Goal: Task Accomplishment & Management: Complete application form

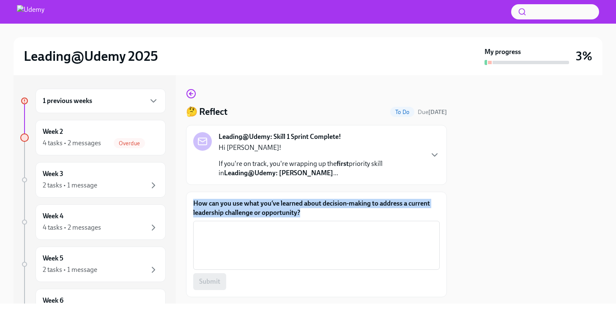
drag, startPoint x: 309, startPoint y: 211, endPoint x: 193, endPoint y: 205, distance: 115.6
click at [193, 205] on label "How can you use what you’ve learned about decision-making to address a current …" at bounding box center [316, 208] width 246 height 19
copy label "How can you use what you’ve learned about decision-making to address a current …"
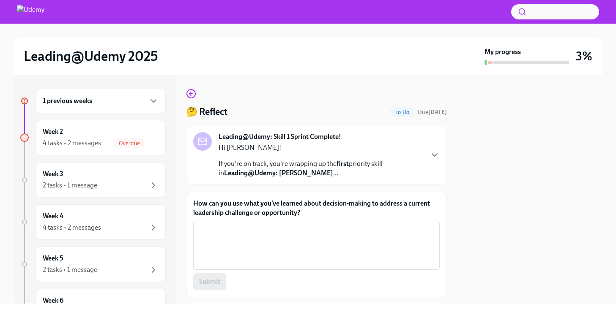
click at [138, 99] on div "1 previous weeks" at bounding box center [101, 101] width 116 height 10
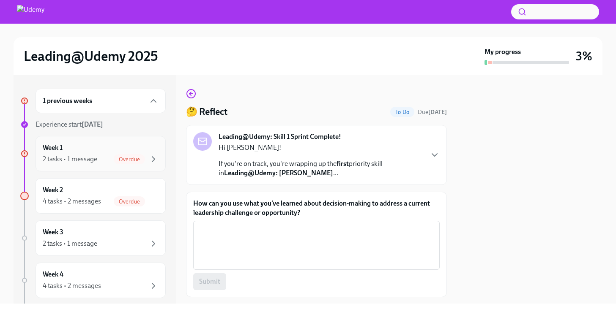
click at [91, 156] on div "2 tasks • 1 message" at bounding box center [70, 159] width 55 height 9
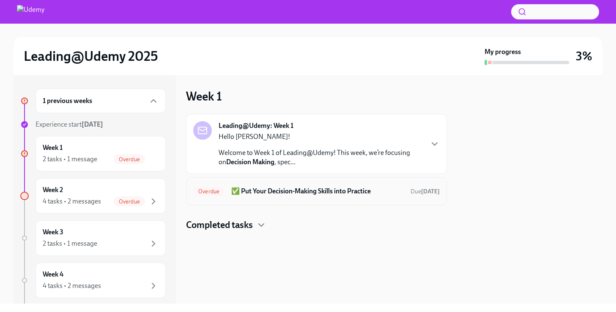
click at [274, 192] on h6 "✅ Put Your Decision-Making Skills into Practice" at bounding box center [317, 191] width 172 height 9
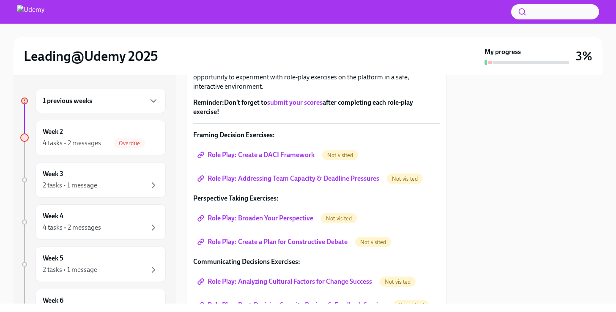
scroll to position [147, 0]
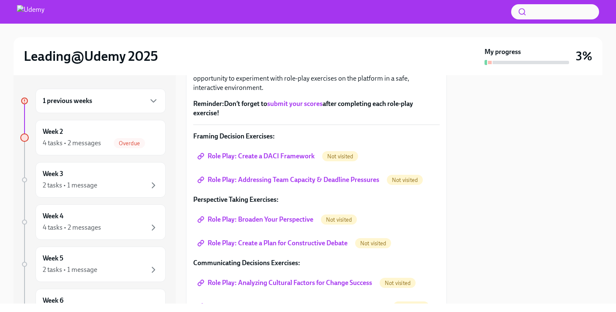
click at [287, 152] on span "Role Play: Create a DACI Framework" at bounding box center [256, 156] width 115 height 8
click at [257, 184] on span "Role Play: Addressing Team Capacity & Deadline Pressures" at bounding box center [289, 180] width 180 height 8
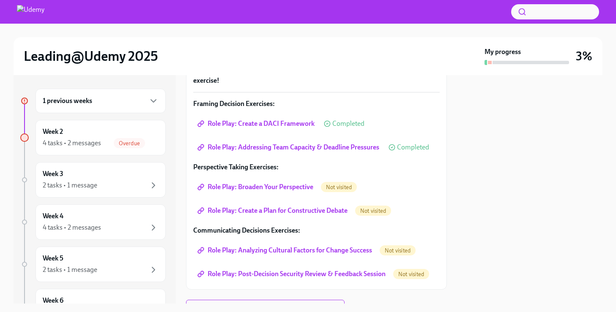
scroll to position [185, 0]
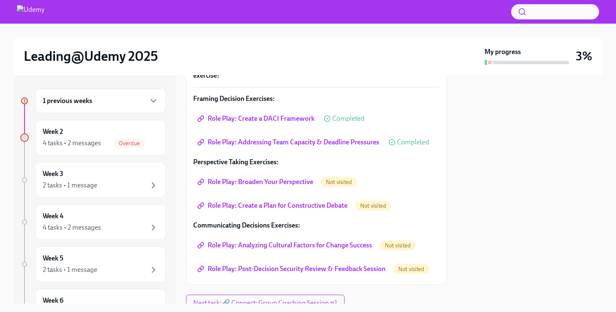
click at [266, 182] on span "Role Play: Broaden Your Perspective" at bounding box center [256, 182] width 114 height 8
click at [268, 208] on span "Role Play: Create a Plan for Constructive Debate" at bounding box center [273, 206] width 148 height 8
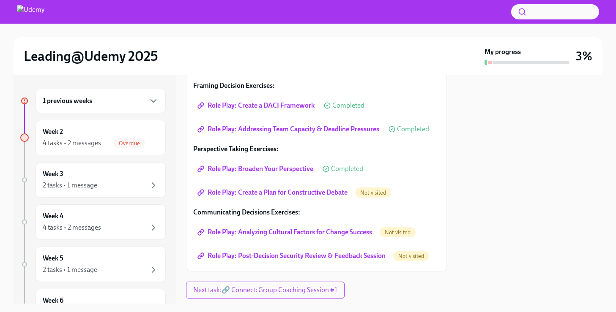
scroll to position [220, 0]
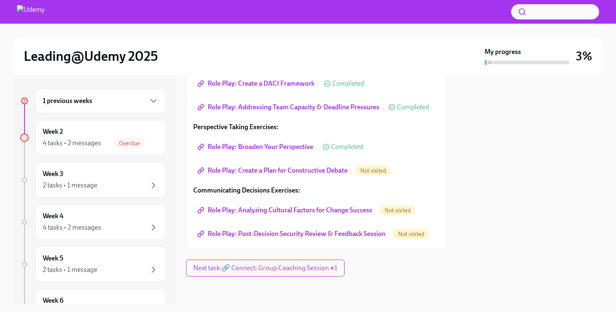
click at [278, 171] on span "Role Play: Create a Plan for Constructive Debate" at bounding box center [273, 171] width 148 height 8
click at [273, 213] on span "Role Play: Analyzing Cultural Factors for Change Success" at bounding box center [285, 210] width 173 height 8
click at [297, 230] on span "Role Play: Post-Decision Security Review & Feedback Session" at bounding box center [292, 234] width 186 height 8
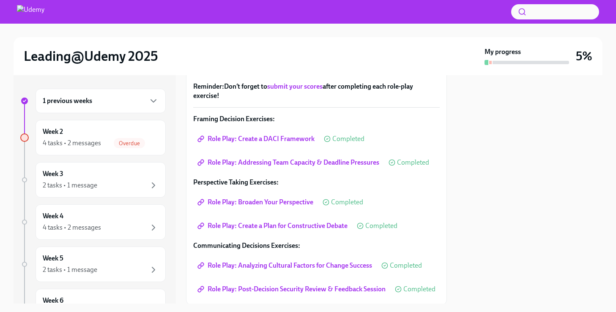
scroll to position [169, 0]
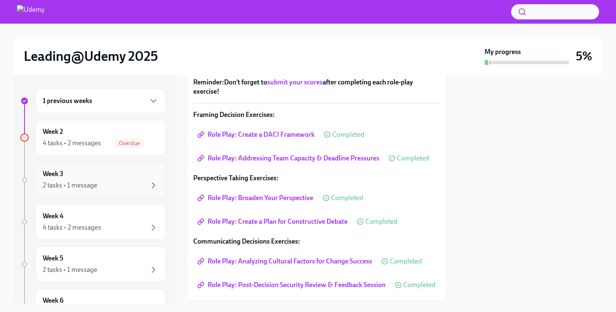
click at [97, 172] on div "Week 3 2 tasks • 1 message" at bounding box center [101, 180] width 116 height 21
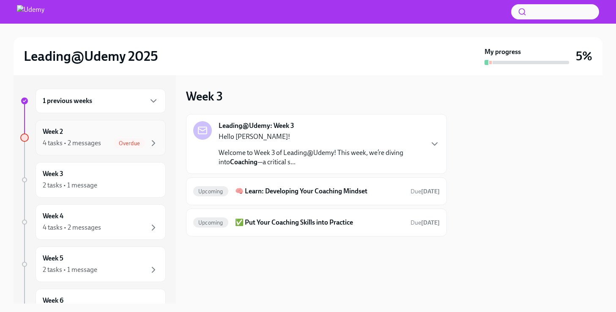
click at [87, 144] on div "4 tasks • 2 messages" at bounding box center [72, 143] width 58 height 9
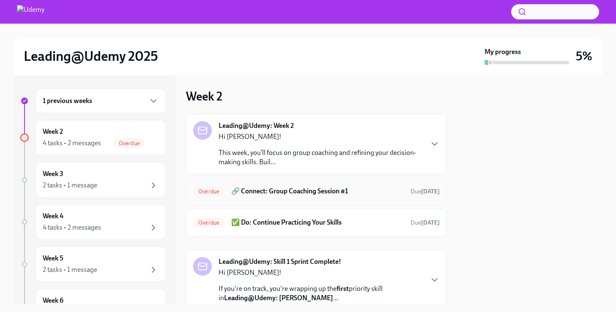
click at [283, 194] on h6 "🔗 Connect: Group Coaching Session #1" at bounding box center [317, 191] width 172 height 9
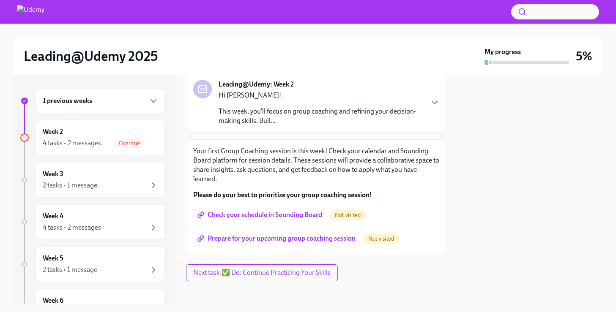
scroll to position [57, 0]
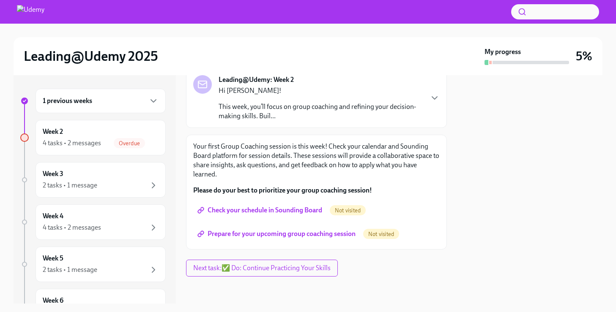
click at [275, 213] on span "Check your schedule in Sounding Board" at bounding box center [260, 210] width 123 height 8
click at [303, 237] on span "Prepare for your upcoming group coaching session" at bounding box center [277, 234] width 156 height 8
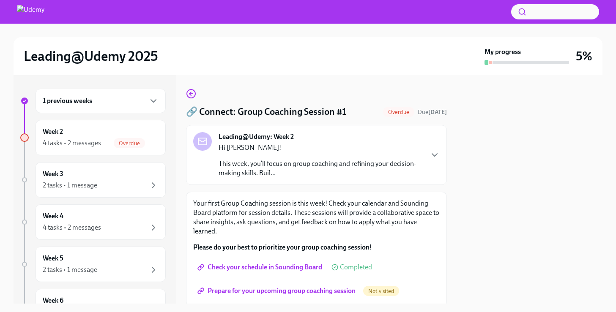
scroll to position [0, 0]
click at [190, 95] on icon "button" at bounding box center [190, 93] width 2 height 3
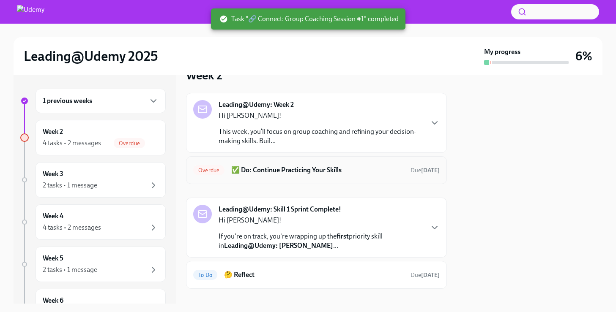
scroll to position [6, 0]
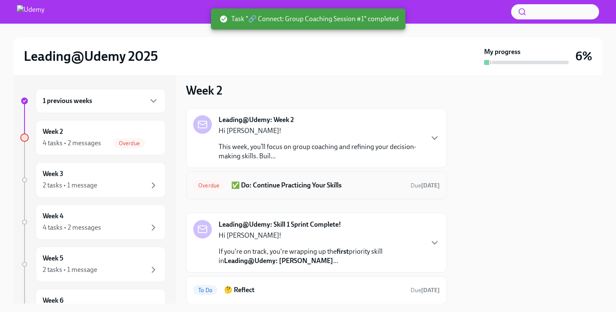
click at [292, 184] on h6 "✅ Do: Continue Practicing Your Skills" at bounding box center [317, 185] width 172 height 9
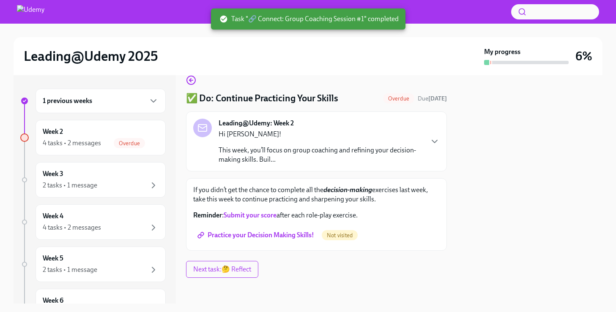
scroll to position [15, 0]
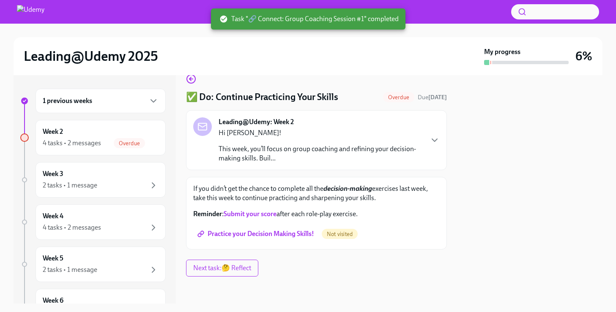
click at [255, 234] on span "Practice your Decision Making Skills!" at bounding box center [256, 234] width 115 height 8
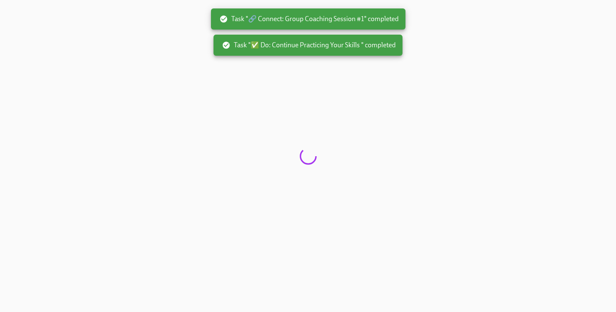
click at [192, 77] on div at bounding box center [308, 156] width 616 height 312
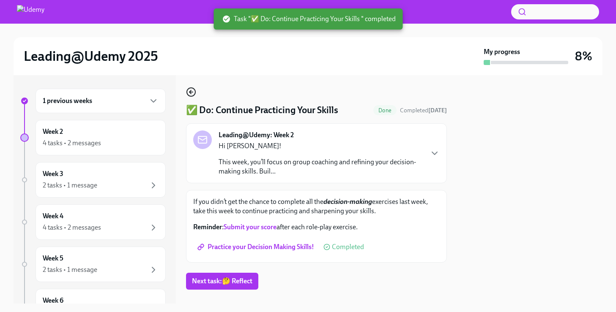
scroll to position [0, 0]
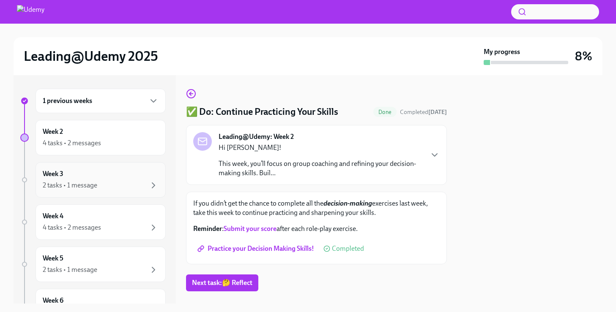
click at [112, 178] on div "Week 3 2 tasks • 1 message" at bounding box center [101, 180] width 116 height 21
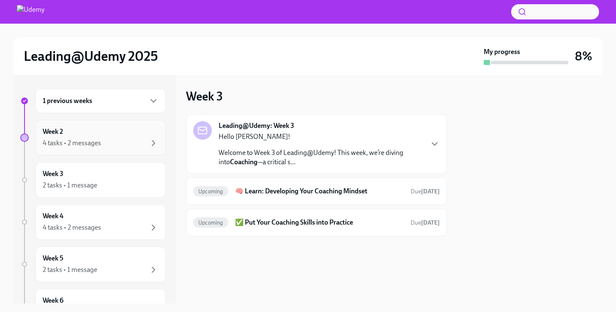
click at [112, 142] on div "4 tasks • 2 messages" at bounding box center [101, 143] width 116 height 10
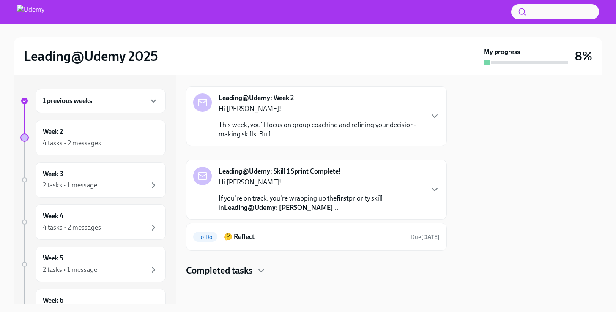
scroll to position [28, 0]
click at [297, 232] on h6 "🤔 Reflect" at bounding box center [314, 236] width 180 height 9
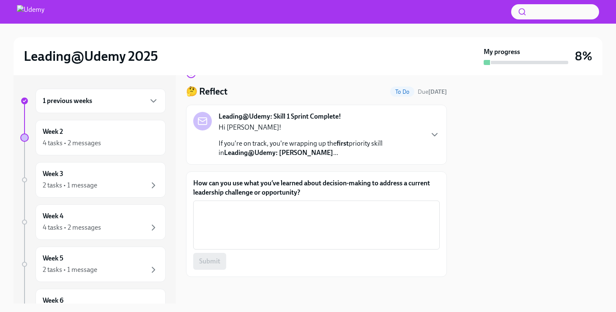
scroll to position [21, 0]
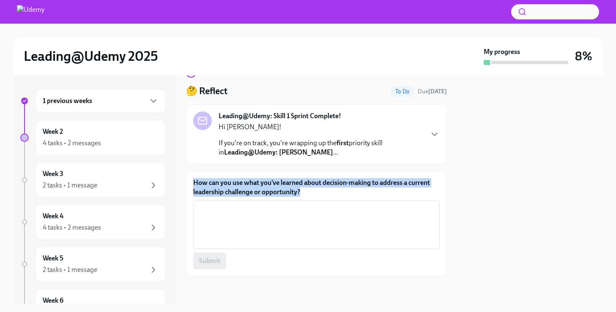
drag, startPoint x: 317, startPoint y: 194, endPoint x: 190, endPoint y: 183, distance: 127.3
click at [190, 183] on div "How can you use what you’ve learned about decision-making to address a current …" at bounding box center [316, 224] width 261 height 106
copy label "How can you use what you’ve learned about decision-making to address a current …"
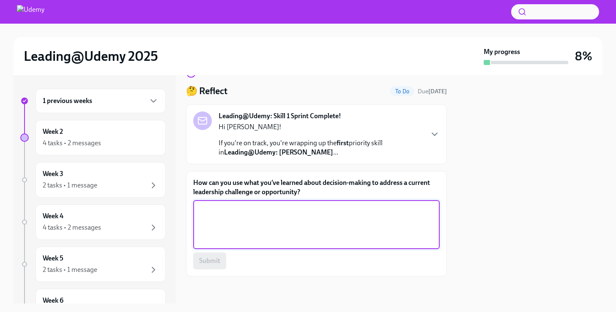
click at [327, 218] on textarea "How can you use what you’ve learned about decision-making to address a current …" at bounding box center [316, 225] width 236 height 41
paste textarea "One of my current leadership opportunities is building strong alignment with ou…"
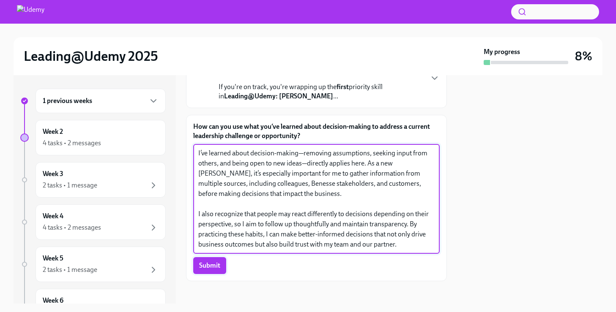
scroll to position [82, 0]
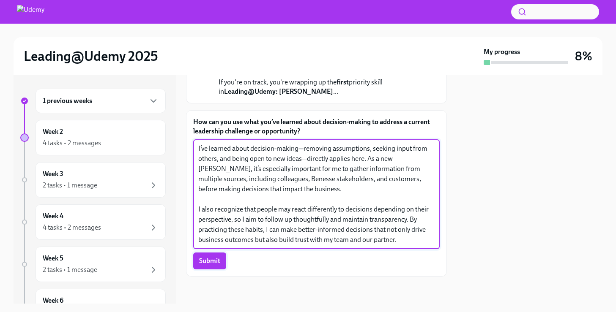
type textarea "One of my current leadership opportunities is building strong alignment with ou…"
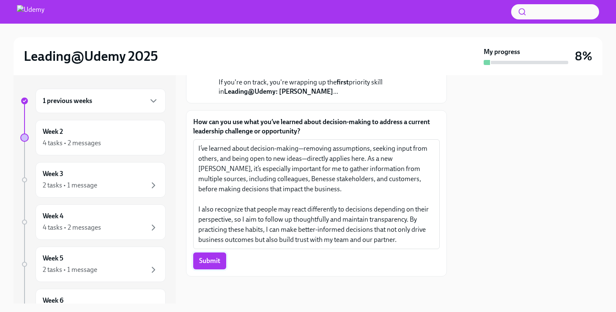
click at [210, 261] on span "Submit" at bounding box center [209, 261] width 21 height 8
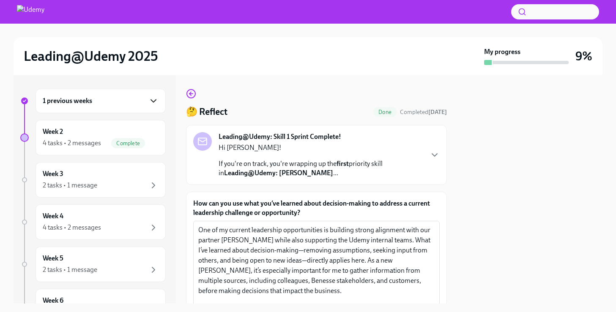
click at [148, 104] on icon "button" at bounding box center [153, 101] width 10 height 10
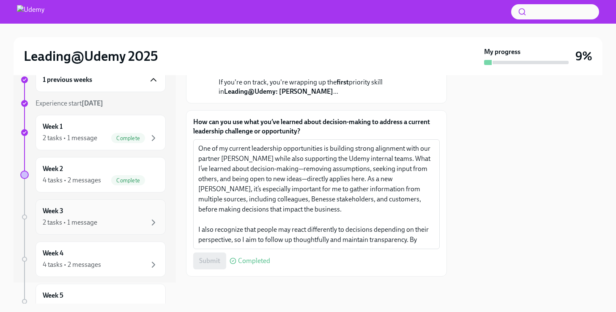
scroll to position [23, 0]
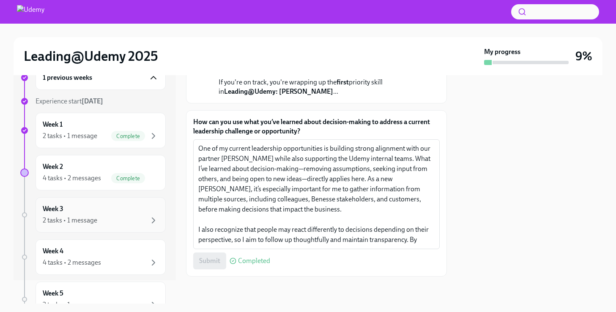
click at [126, 224] on div "2 tasks • 1 message" at bounding box center [101, 221] width 116 height 10
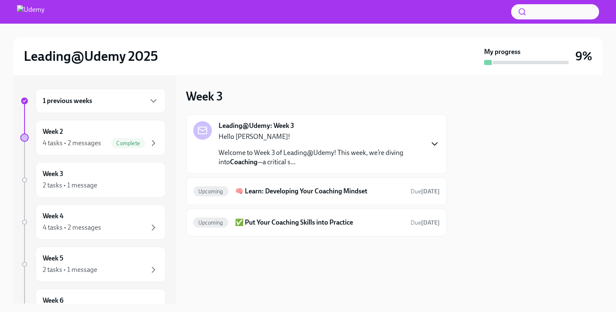
click at [432, 143] on icon "button" at bounding box center [434, 144] width 5 height 3
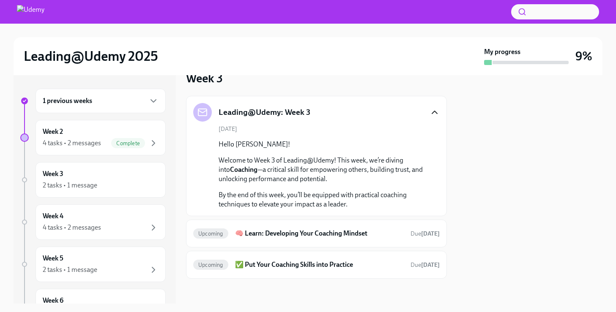
scroll to position [20, 0]
